Goal: Information Seeking & Learning: Learn about a topic

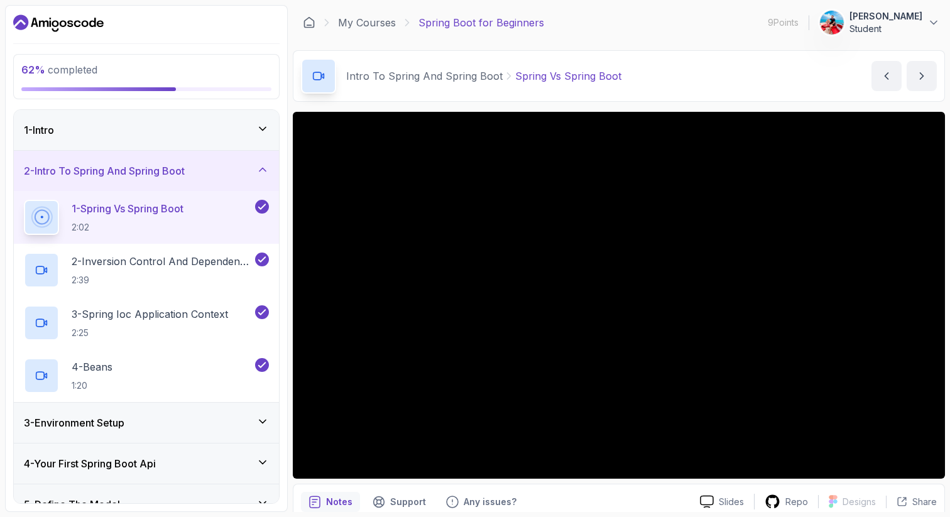
click at [153, 218] on h2 "1 - Spring Vs Spring Boot 2:02" at bounding box center [128, 217] width 112 height 33
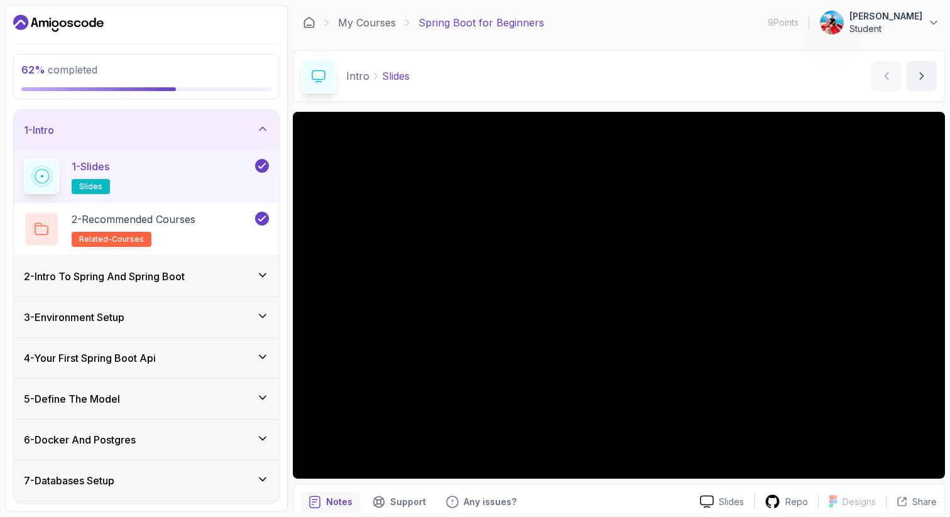
click at [240, 136] on div "1 - Intro" at bounding box center [146, 129] width 245 height 15
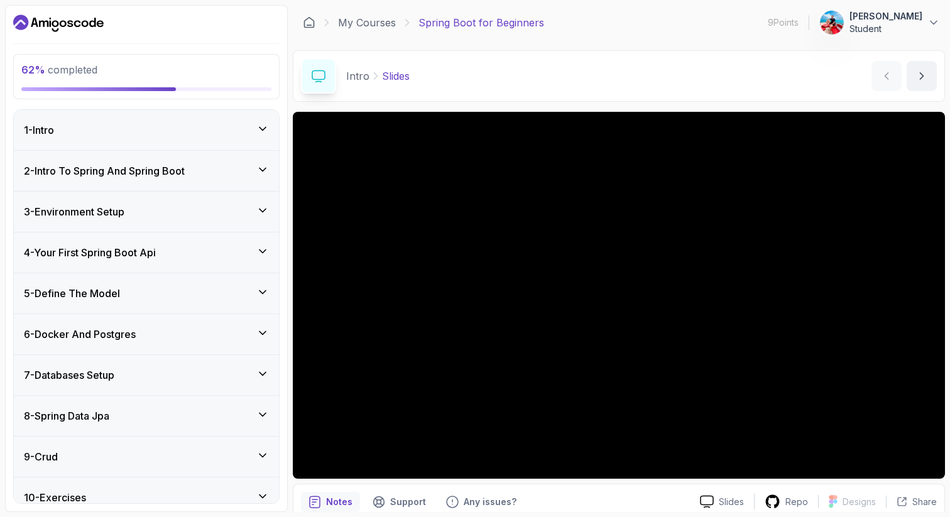
click at [222, 163] on div "2 - Intro To Spring And Spring Boot" at bounding box center [146, 170] width 245 height 15
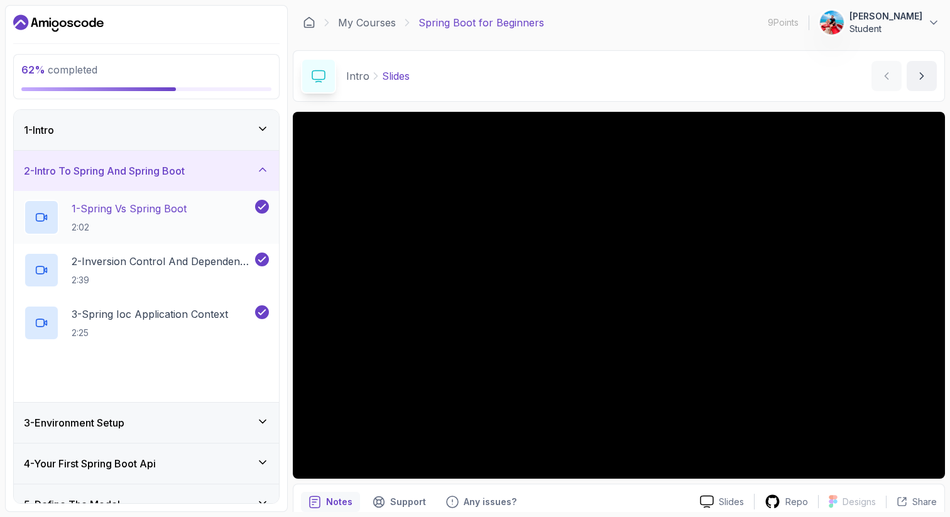
click at [188, 192] on div "1 - Spring Vs Spring Boot 2:02" at bounding box center [146, 217] width 265 height 53
click at [180, 220] on h2 "1 - Spring Vs Spring Boot 2:02" at bounding box center [129, 217] width 115 height 33
